Goal: Transaction & Acquisition: Subscribe to service/newsletter

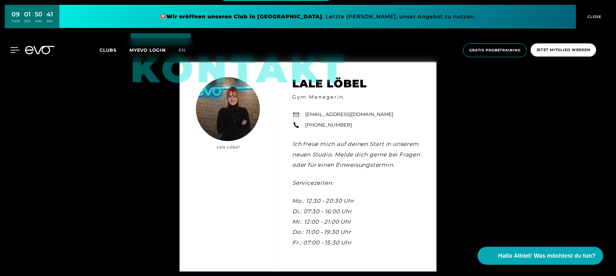
click at [17, 50] on icon at bounding box center [15, 50] width 9 height 5
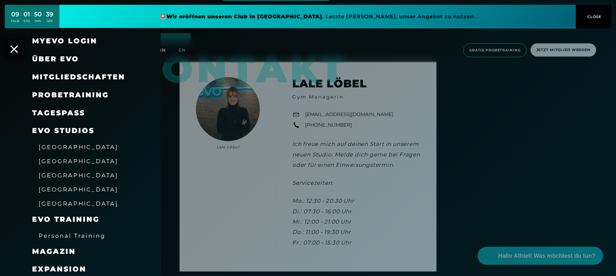
drag, startPoint x: 15, startPoint y: 53, endPoint x: 22, endPoint y: 52, distance: 7.8
click at [15, 53] on div "Über EVO" at bounding box center [80, 59] width 161 height 18
click at [15, 51] on icon at bounding box center [14, 49] width 8 height 8
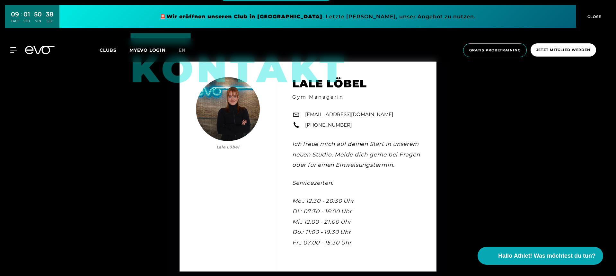
click at [39, 49] on icon at bounding box center [40, 50] width 30 height 8
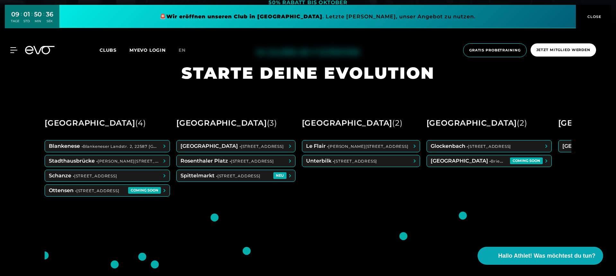
scroll to position [252, 0]
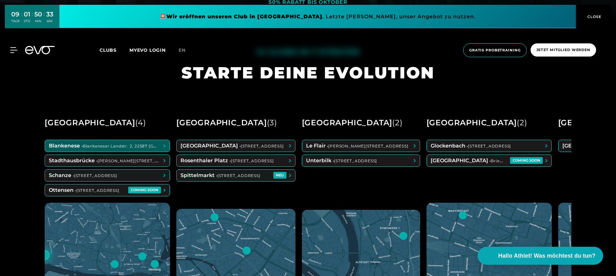
click at [125, 149] on span at bounding box center [107, 146] width 125 height 12
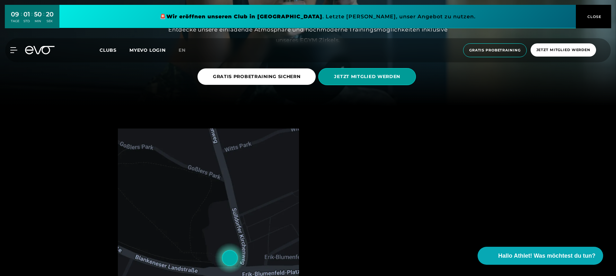
scroll to position [169, 0]
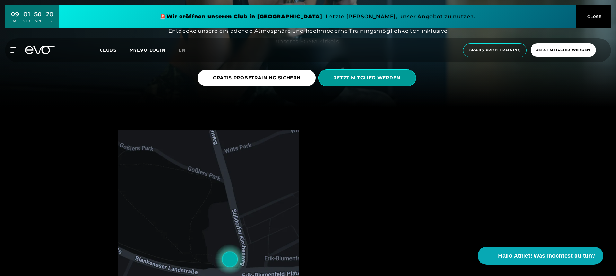
click at [381, 80] on span "JETZT MITGLIED WERDEN" at bounding box center [367, 78] width 66 height 7
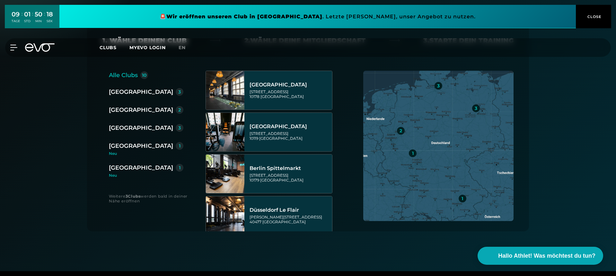
scroll to position [126, 0]
click at [124, 128] on div "[GEOGRAPHIC_DATA]" at bounding box center [141, 128] width 64 height 9
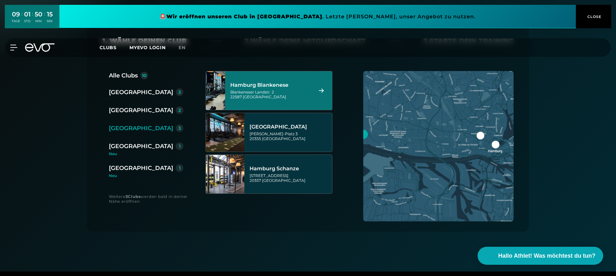
click at [264, 89] on div "Hamburg Blankenese Blankeneser Landstr. 2 22587 [GEOGRAPHIC_DATA]" at bounding box center [270, 90] width 81 height 28
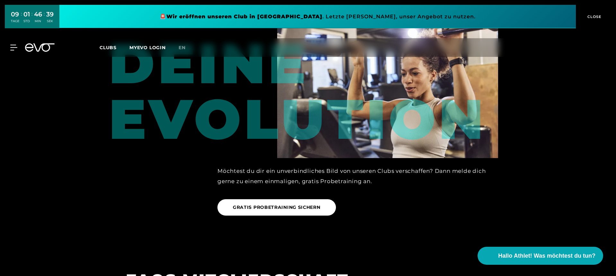
scroll to position [831, 0]
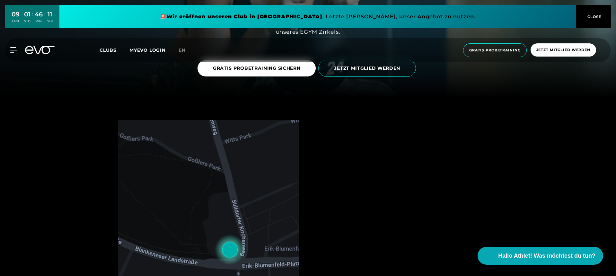
scroll to position [175, 0]
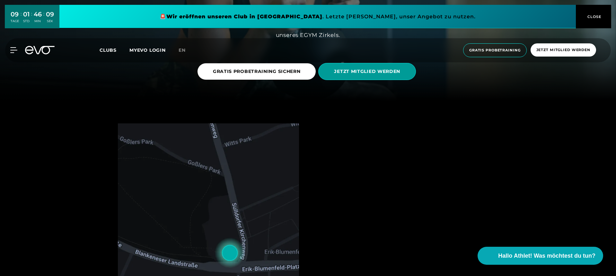
click at [365, 77] on span "JETZT MITGLIED WERDEN" at bounding box center [367, 71] width 98 height 17
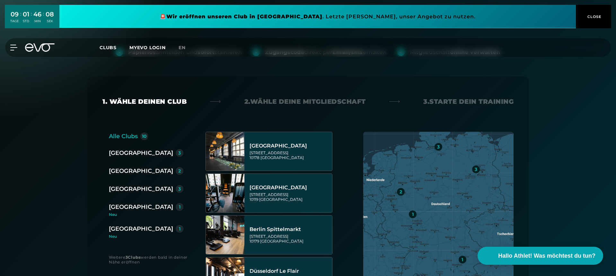
scroll to position [66, 0]
click at [115, 189] on div "[GEOGRAPHIC_DATA]" at bounding box center [141, 188] width 64 height 9
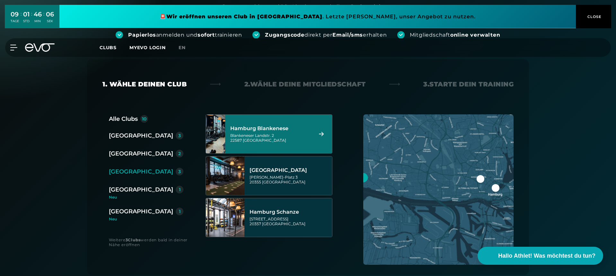
click at [292, 137] on div "Blankeneser Landstr. 2 22587 [GEOGRAPHIC_DATA]" at bounding box center [270, 138] width 81 height 10
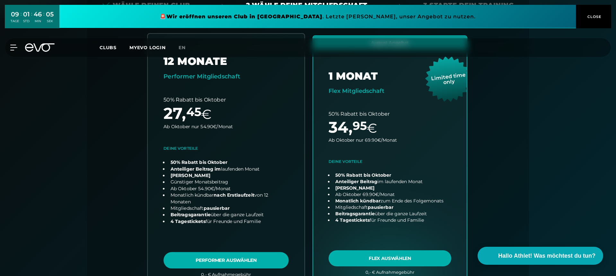
scroll to position [161, 0]
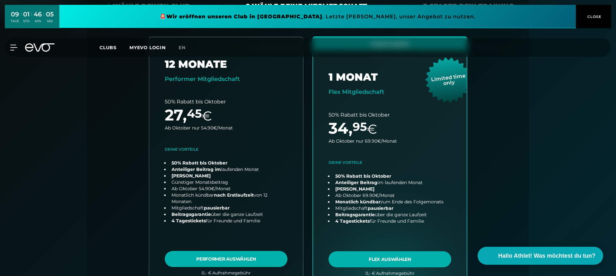
click at [595, 19] on span "CLOSE" at bounding box center [594, 17] width 16 height 6
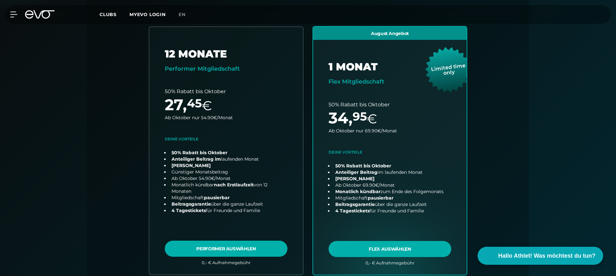
scroll to position [171, 0]
